Goal: Information Seeking & Learning: Learn about a topic

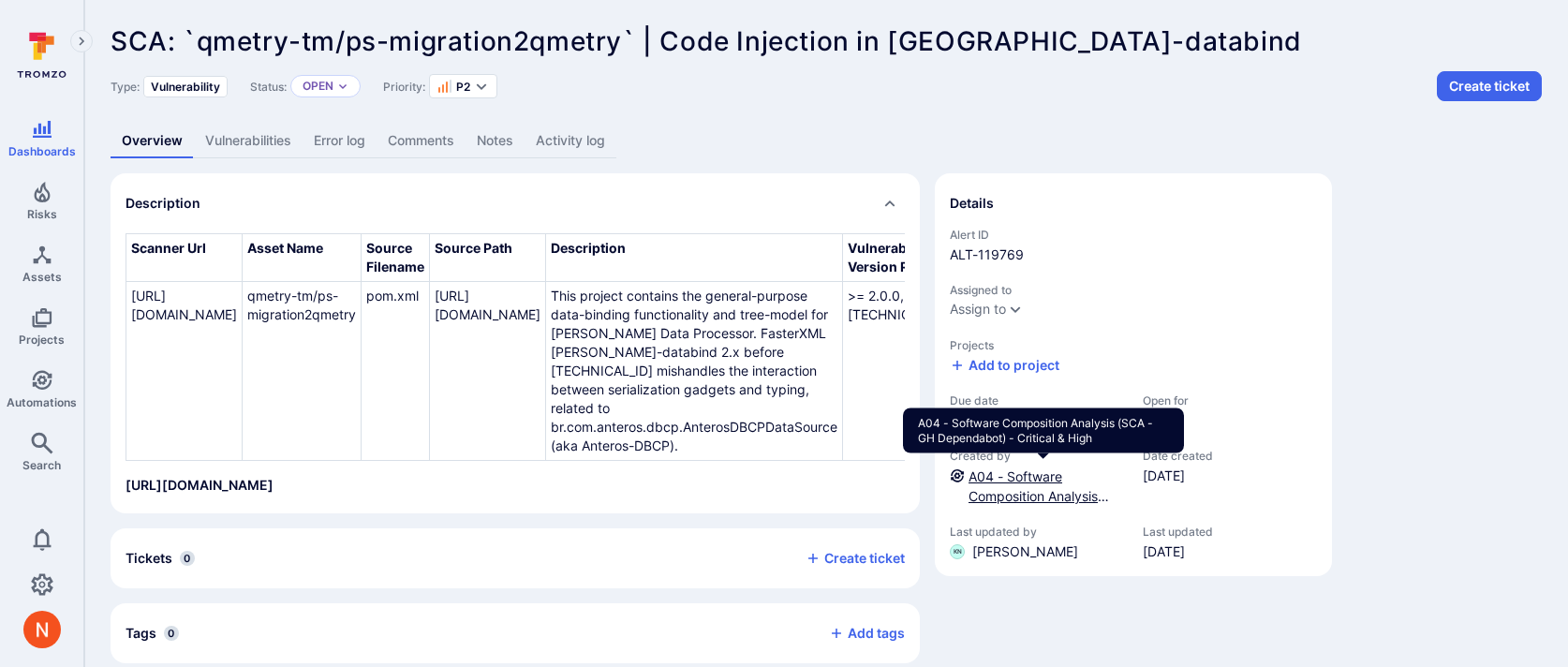
click at [1031, 490] on link "A04 - Software Composition Analysis (SCA - GH Dependabot) - Critical & High" at bounding box center [1042, 506] width 148 height 75
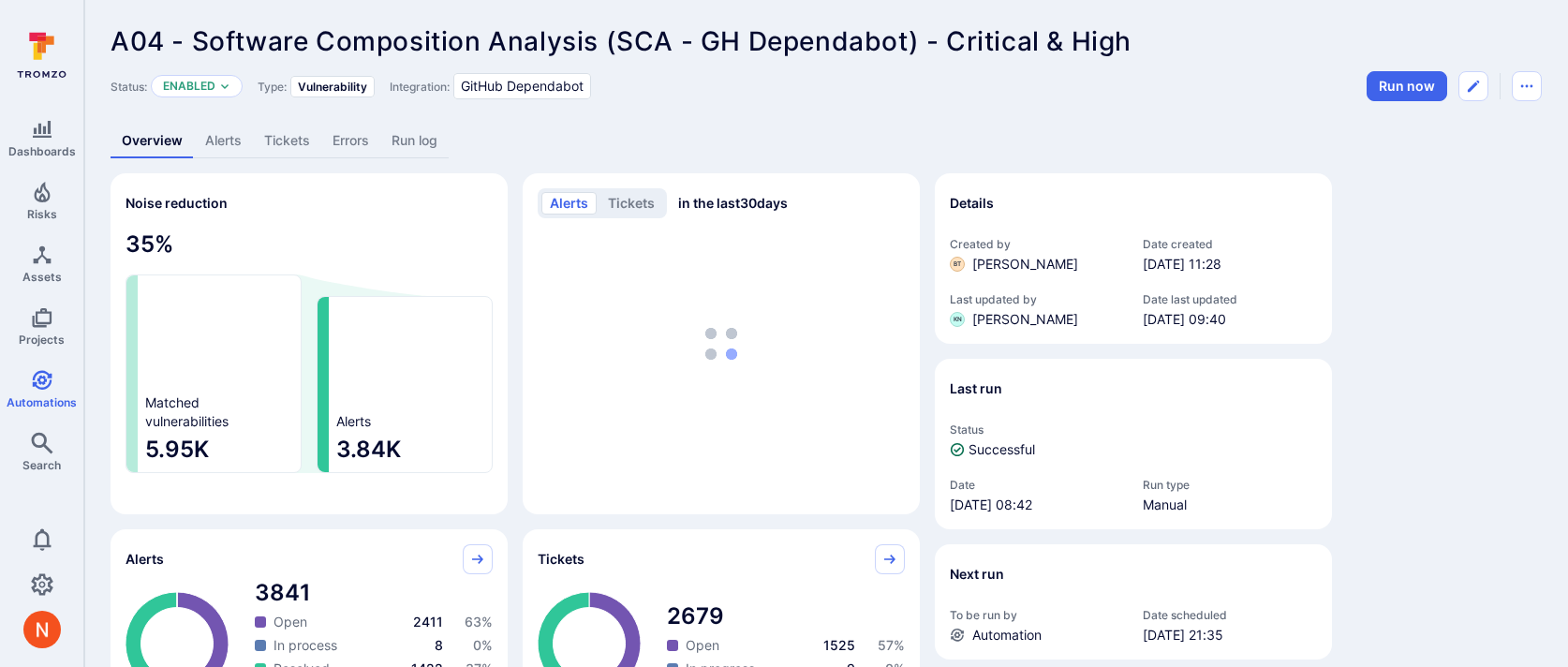
click at [215, 145] on link "Alerts" at bounding box center [224, 141] width 59 height 35
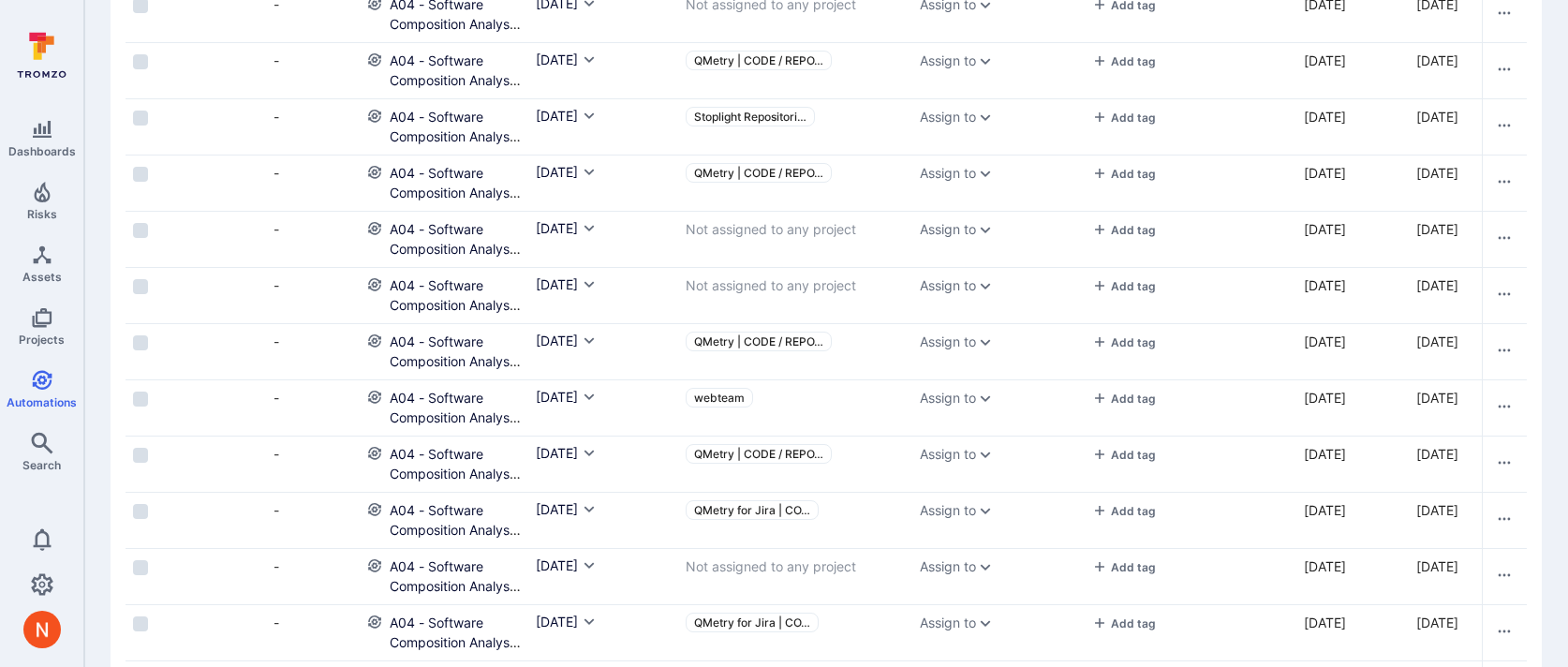
scroll to position [0, 965]
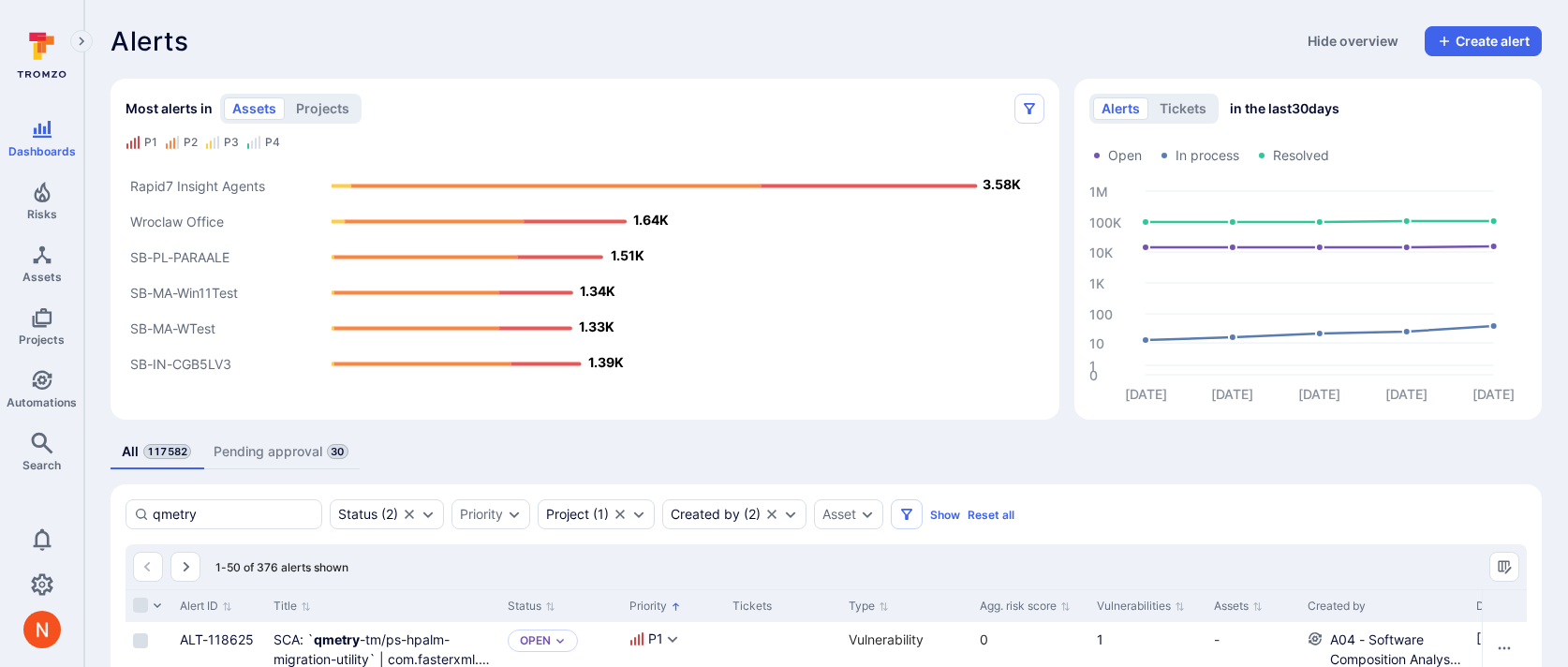
scroll to position [282, 0]
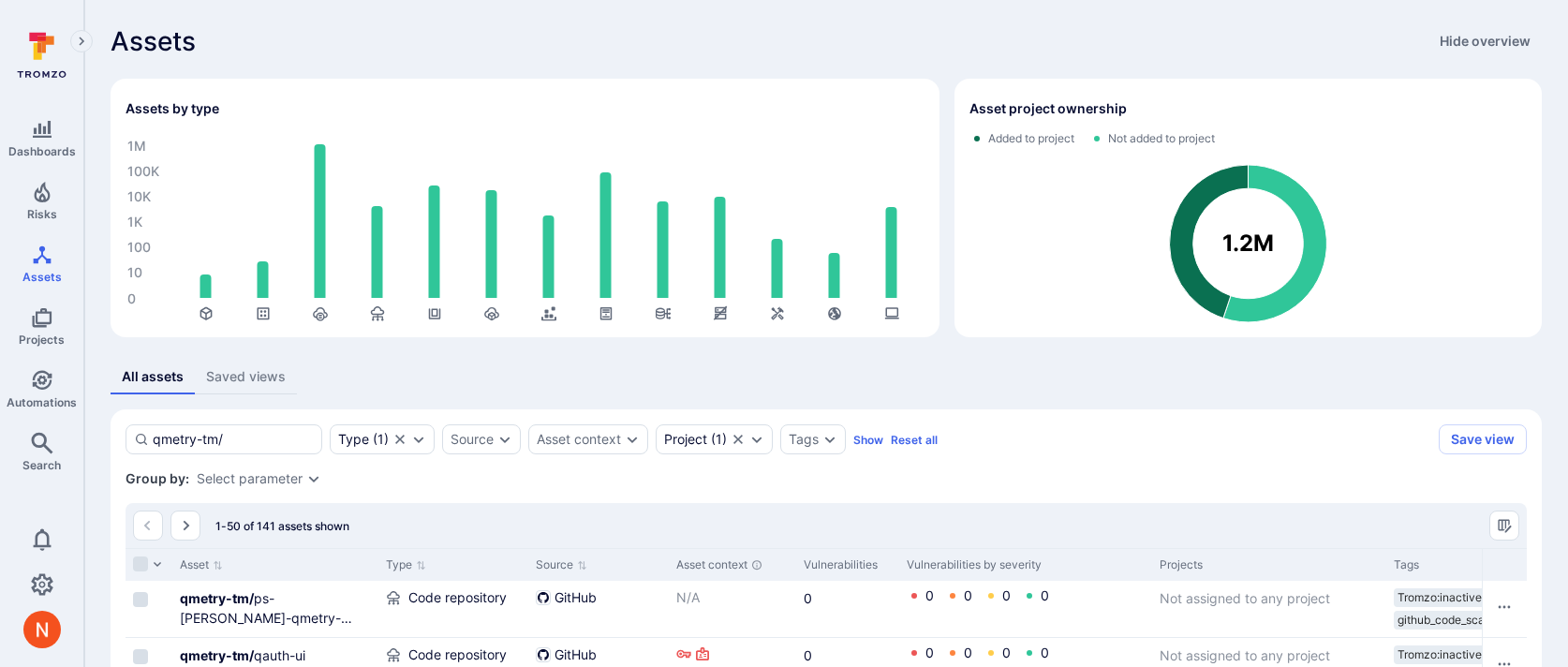
scroll to position [241, 0]
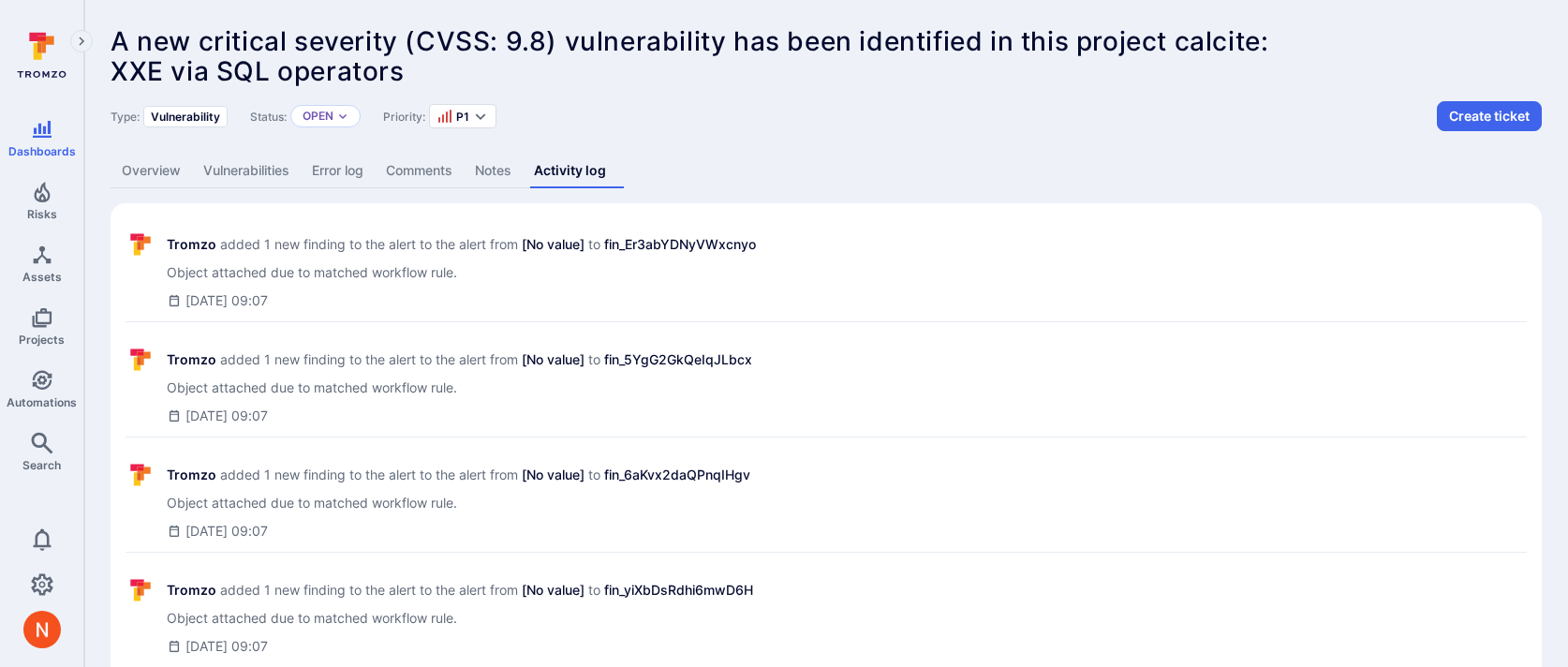
click at [171, 172] on link "Overview" at bounding box center [152, 170] width 81 height 35
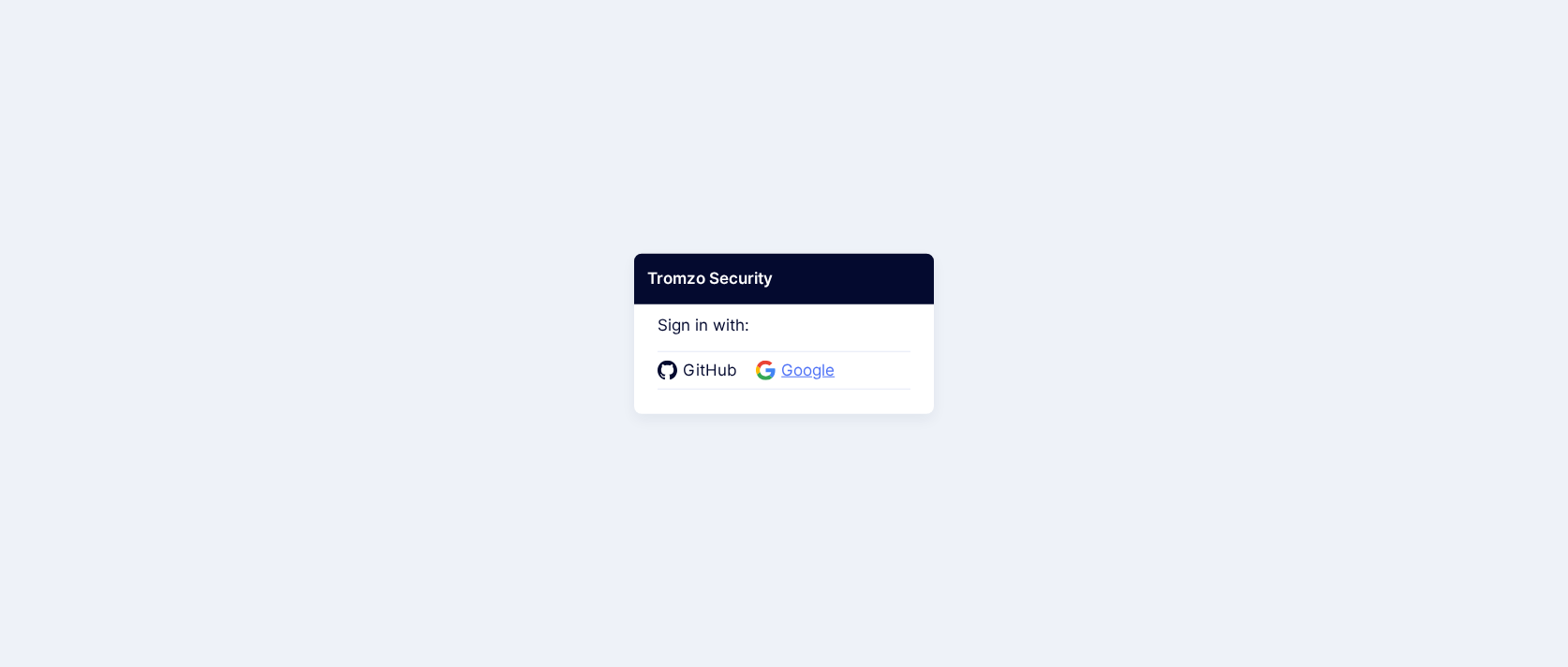
click at [805, 362] on span "Google" at bounding box center [808, 371] width 64 height 25
